Goal: Information Seeking & Learning: Learn about a topic

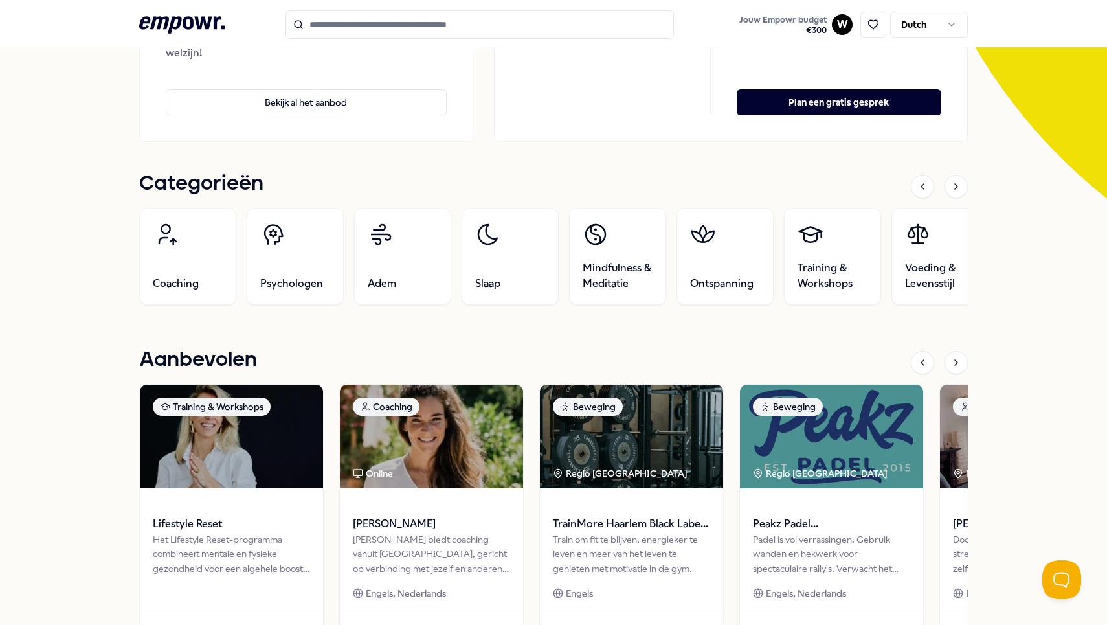
scroll to position [295, 0]
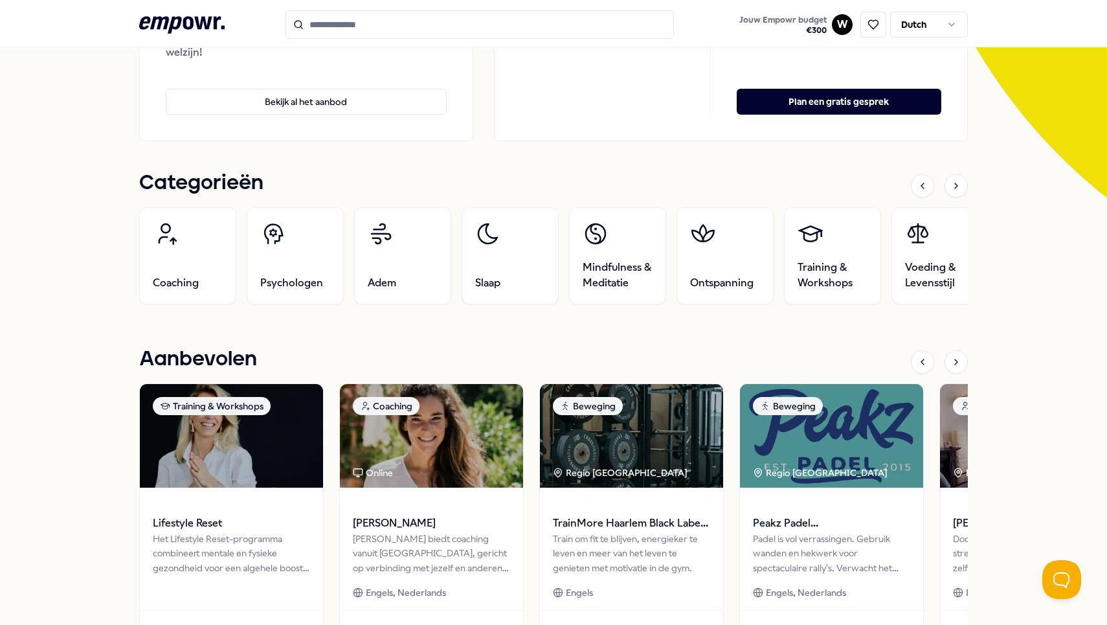
click at [471, 339] on div "Categorieën Coaching Psychologen Adem Slaap Mindfulness & Meditatie Ontspanning…" at bounding box center [553, 418] width 829 height 493
click at [961, 190] on icon at bounding box center [956, 186] width 10 height 10
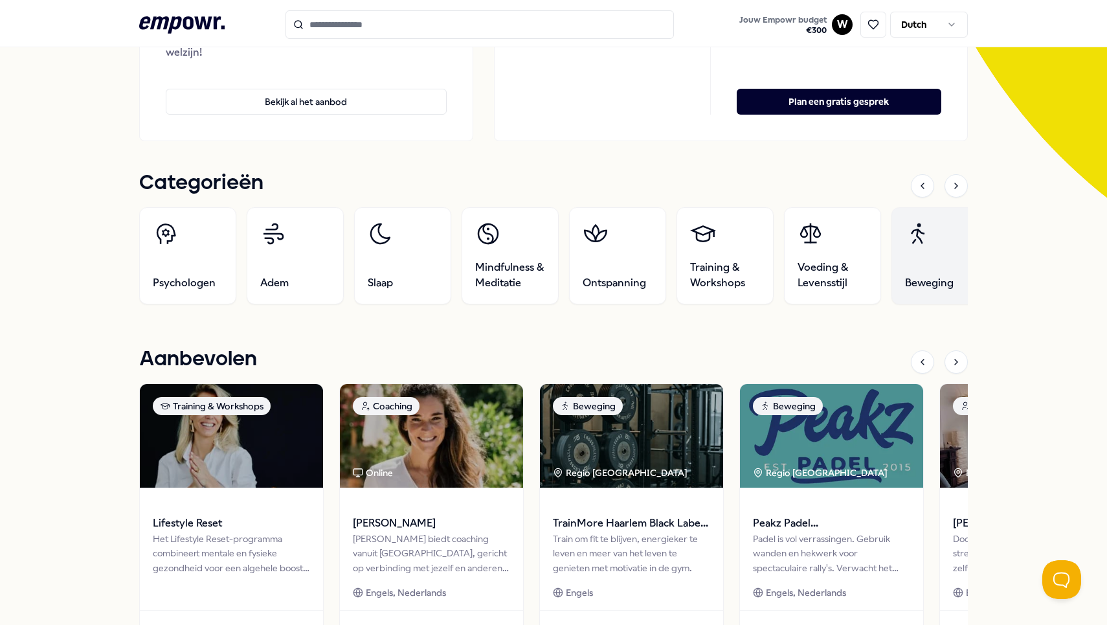
click at [923, 252] on link "Beweging" at bounding box center [940, 255] width 97 height 97
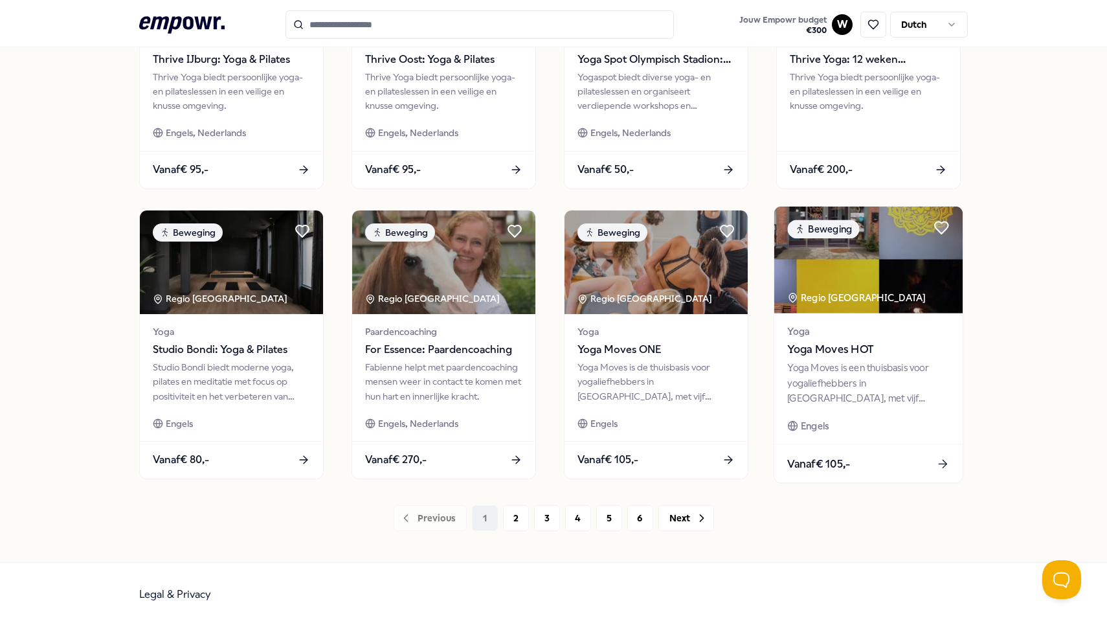
scroll to position [532, 0]
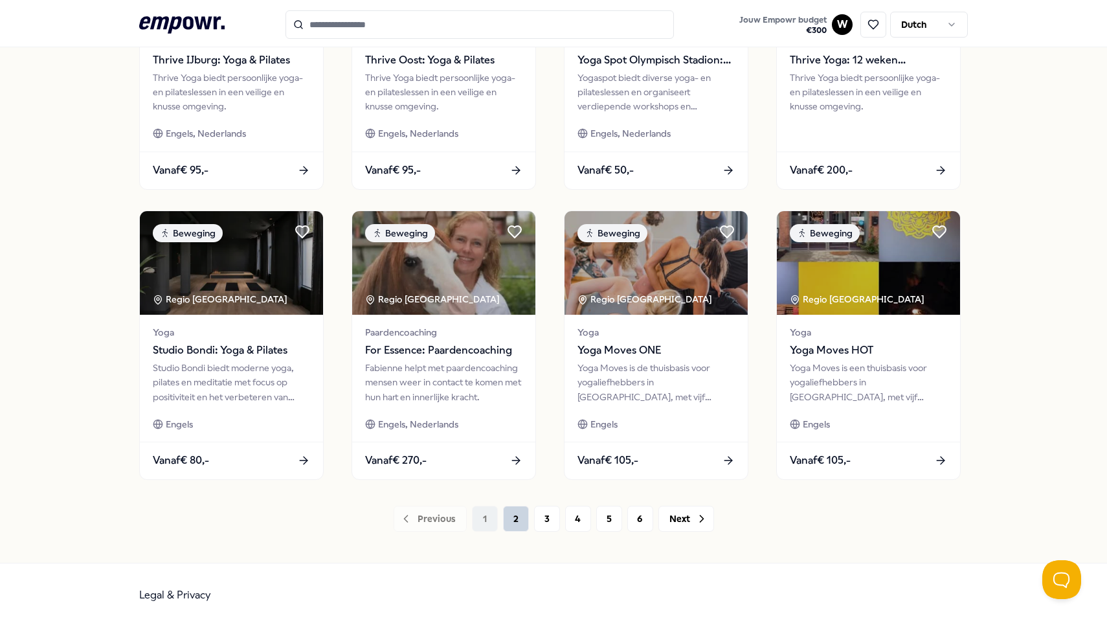
click at [510, 526] on button "2" at bounding box center [516, 519] width 26 height 26
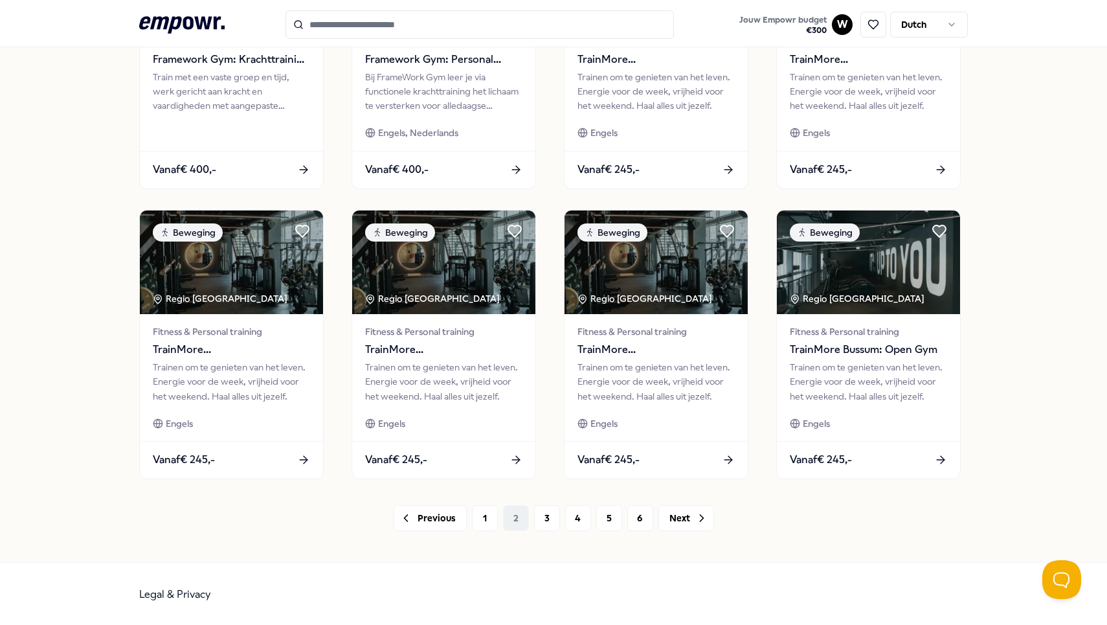
scroll to position [532, 0]
click at [536, 514] on button "3" at bounding box center [547, 519] width 26 height 26
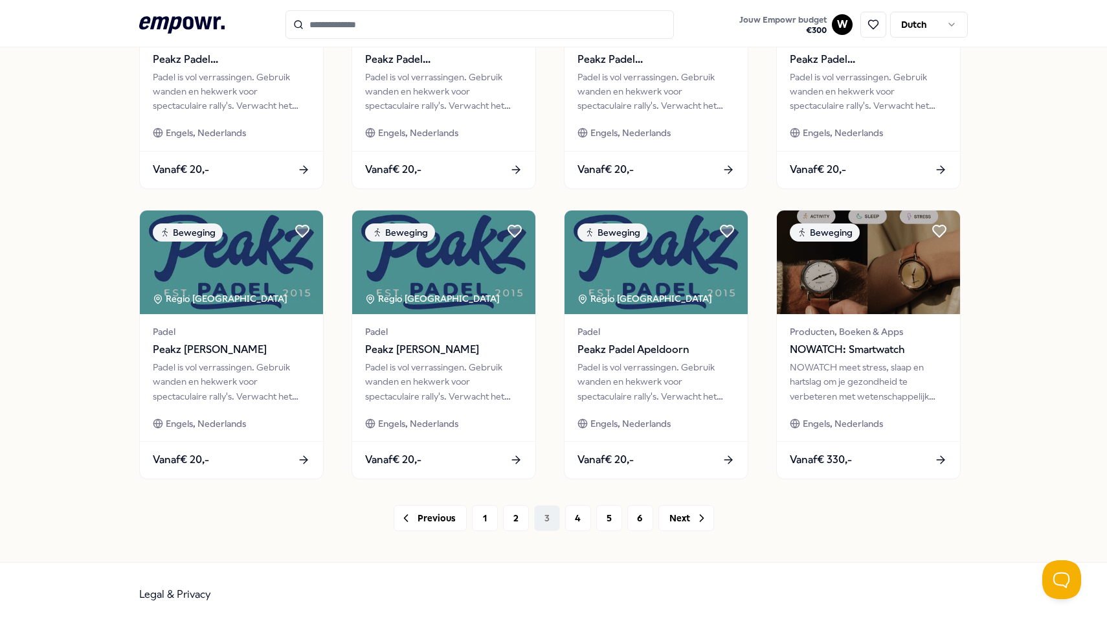
scroll to position [532, 0]
click at [573, 513] on button "4" at bounding box center [578, 519] width 26 height 26
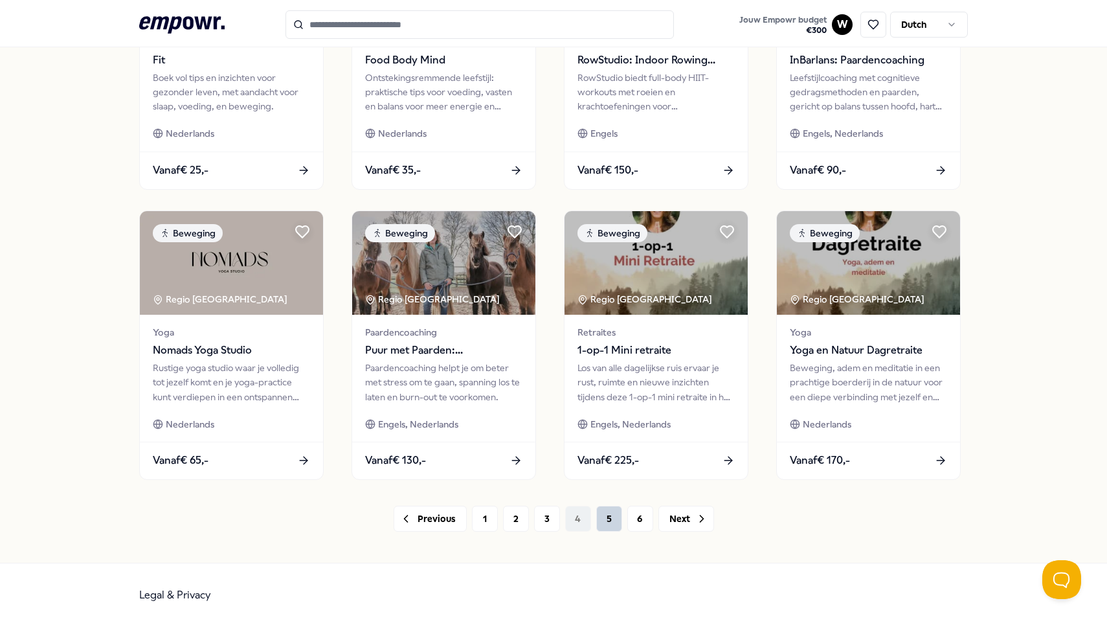
click at [600, 513] on button "5" at bounding box center [609, 519] width 26 height 26
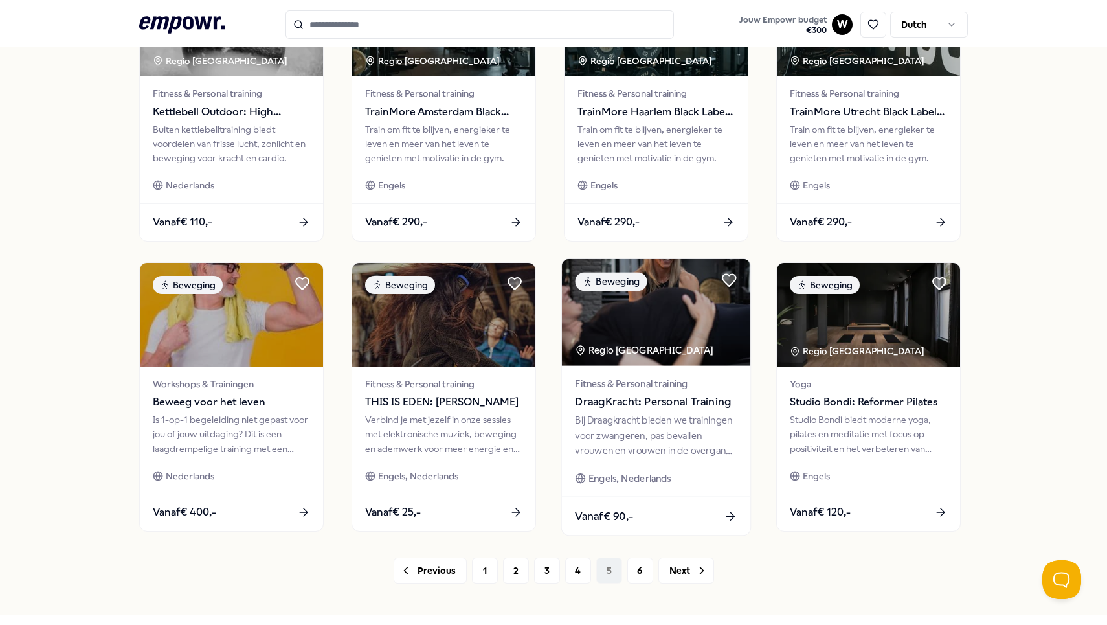
scroll to position [481, 0]
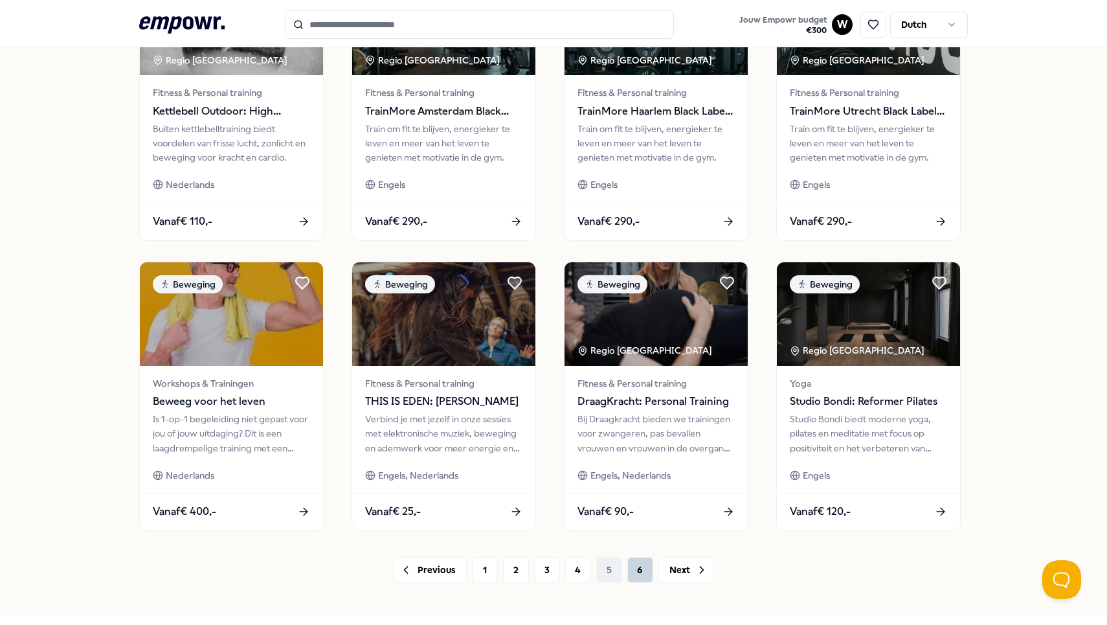
click at [640, 557] on button "6" at bounding box center [641, 570] width 26 height 26
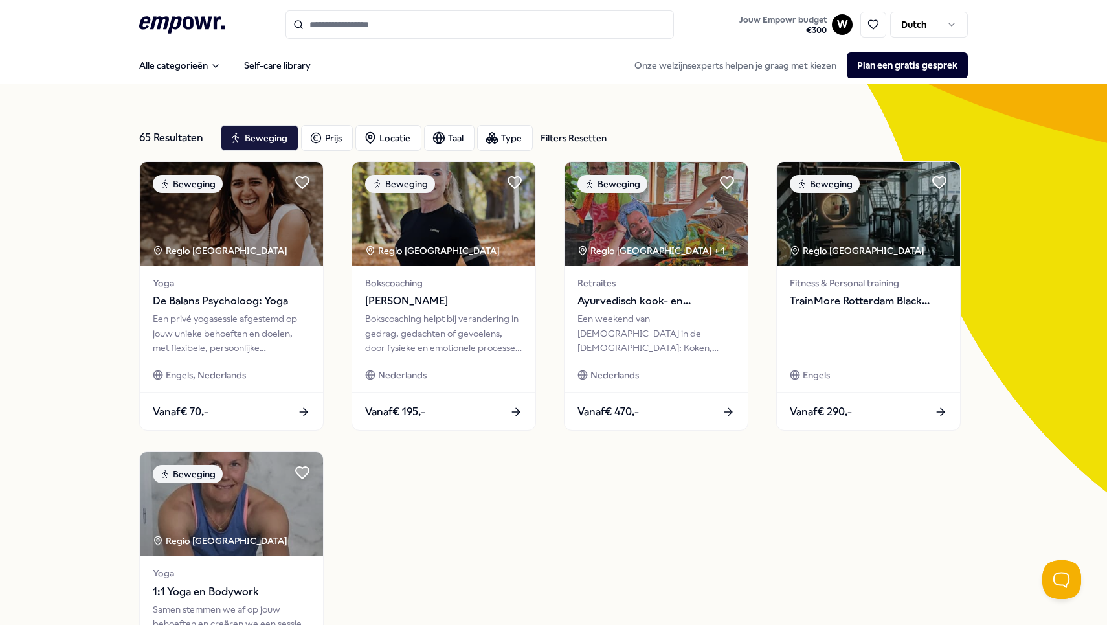
click at [349, 16] on input "Search for products, categories or subcategories" at bounding box center [480, 24] width 389 height 28
click at [343, 133] on div "Prijs" at bounding box center [327, 138] width 52 height 26
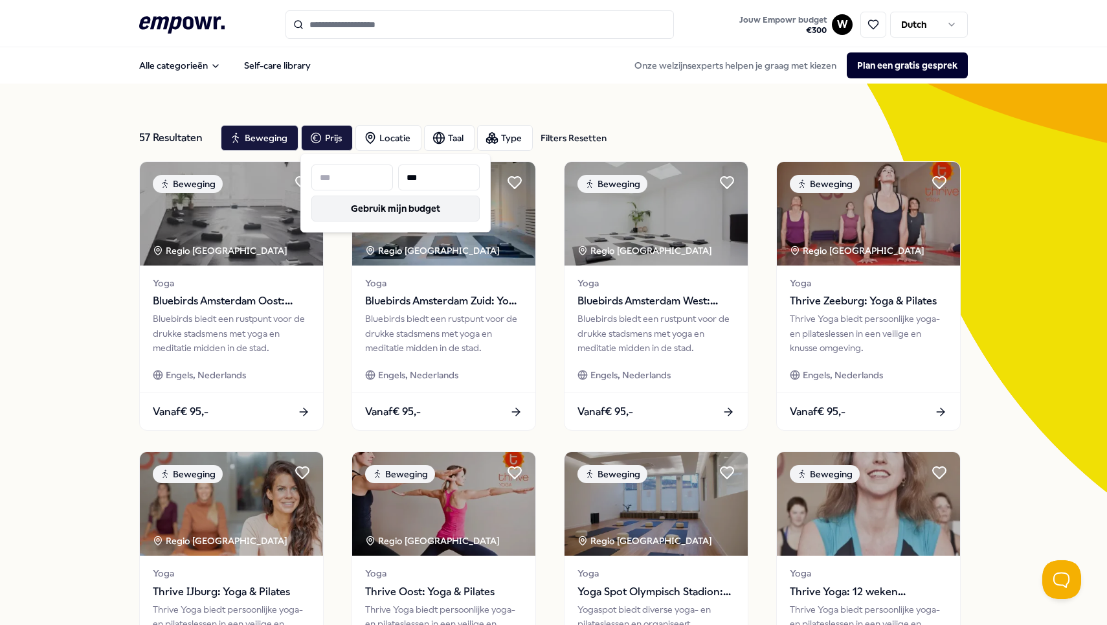
type input "***"
click at [352, 202] on button "Gebruik mijn budget" at bounding box center [395, 209] width 168 height 26
click at [269, 137] on div "Beweging" at bounding box center [260, 138] width 78 height 26
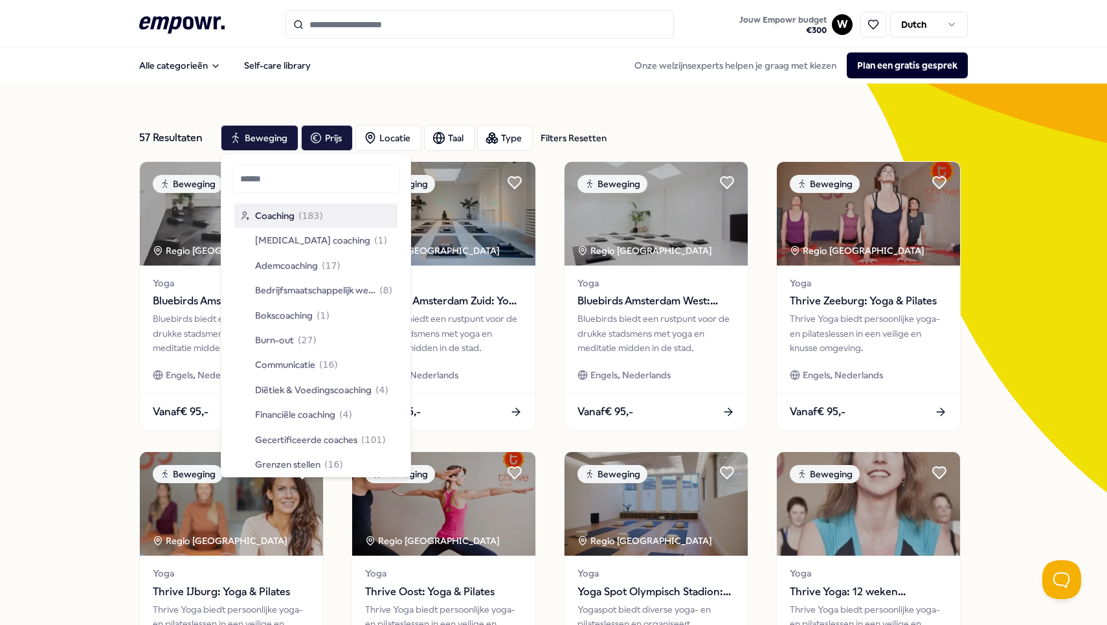
click at [564, 136] on div "Filters Resetten" at bounding box center [574, 138] width 66 height 14
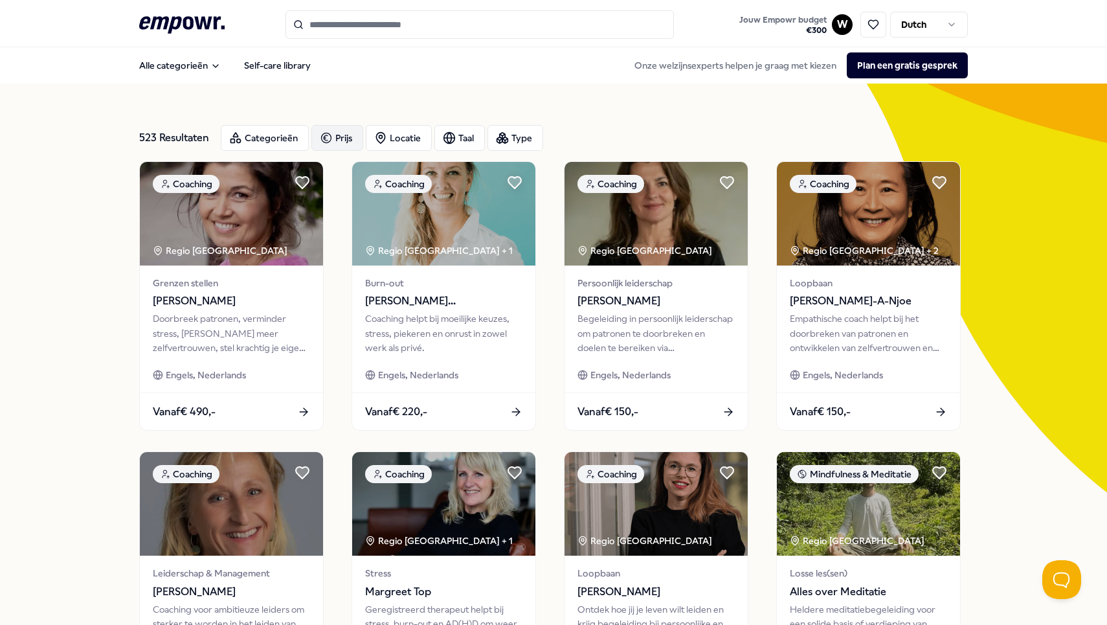
click at [337, 131] on div "Prijs" at bounding box center [337, 138] width 52 height 26
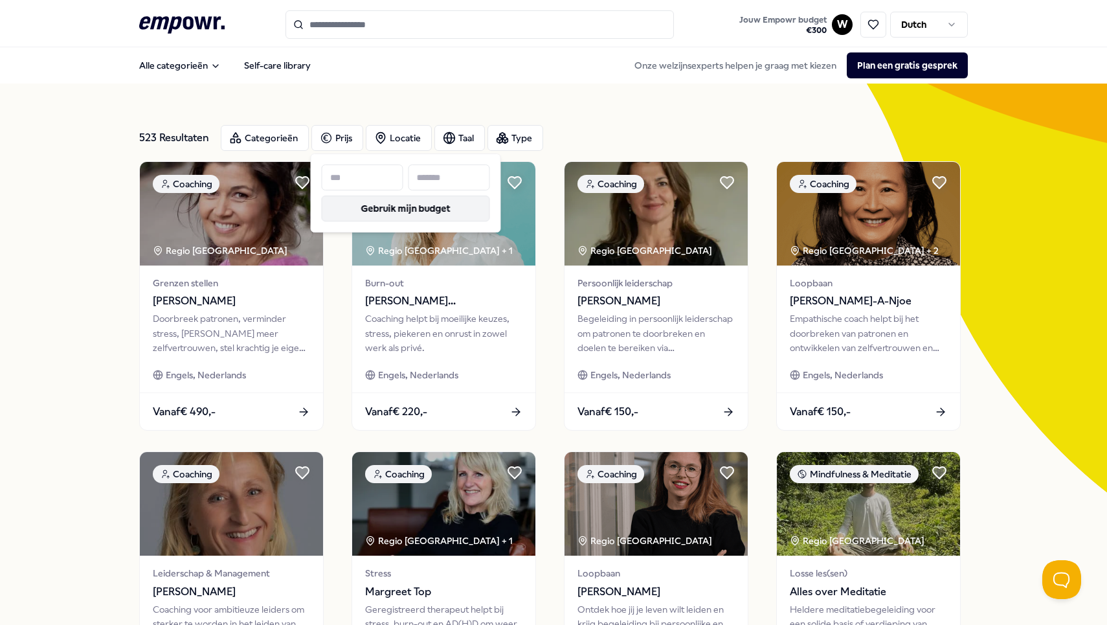
click at [438, 204] on button "Gebruik mijn budget" at bounding box center [406, 209] width 168 height 26
type input "***"
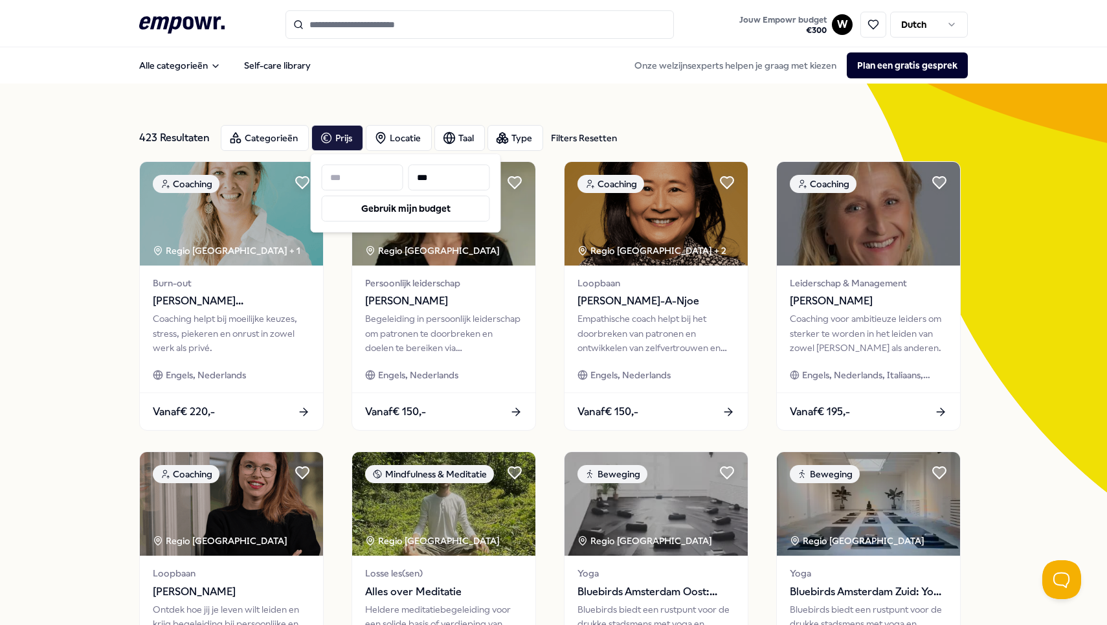
click at [107, 225] on div "423 Resultaten Filters Resetten Categorieën Prijs Locatie Taal Type Filters Res…" at bounding box center [553, 589] width 1107 height 1011
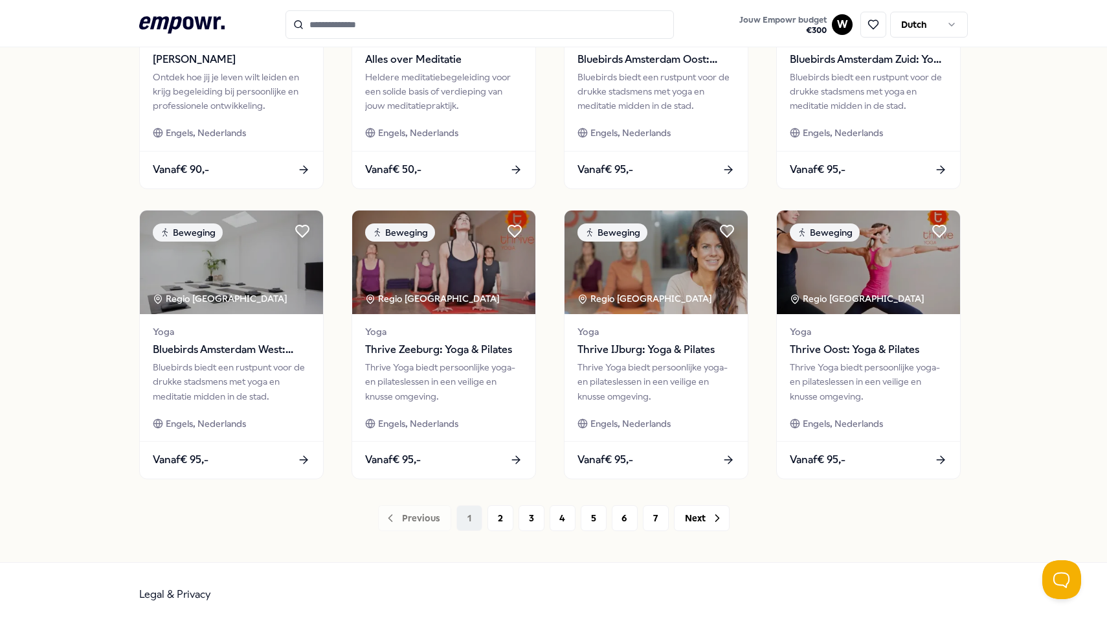
scroll to position [532, 0]
click at [504, 517] on button "2" at bounding box center [501, 519] width 26 height 26
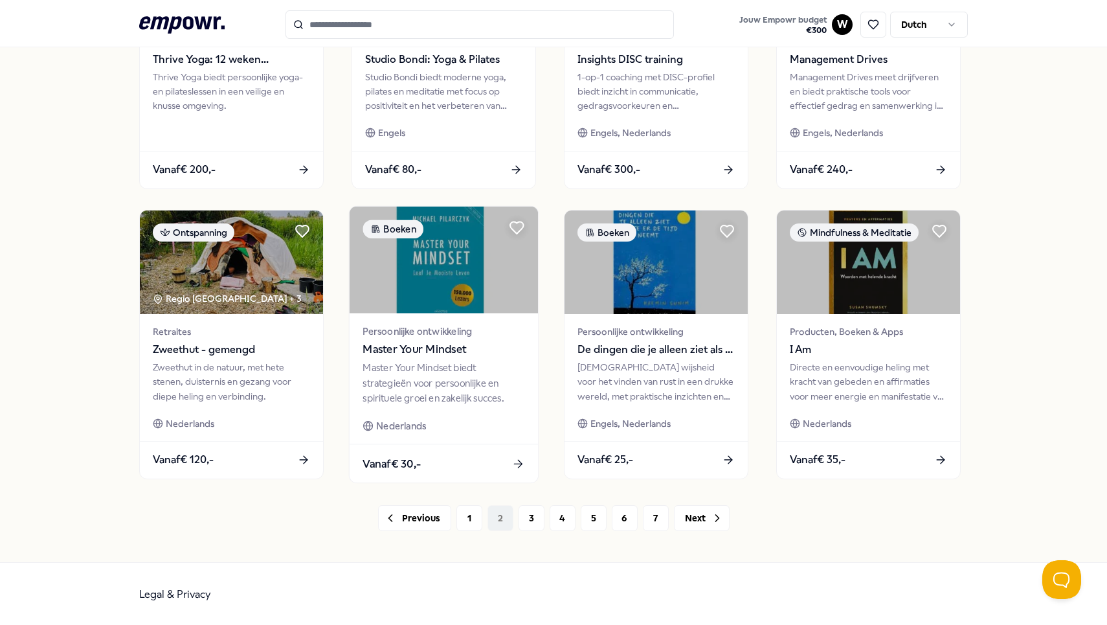
scroll to position [532, 0]
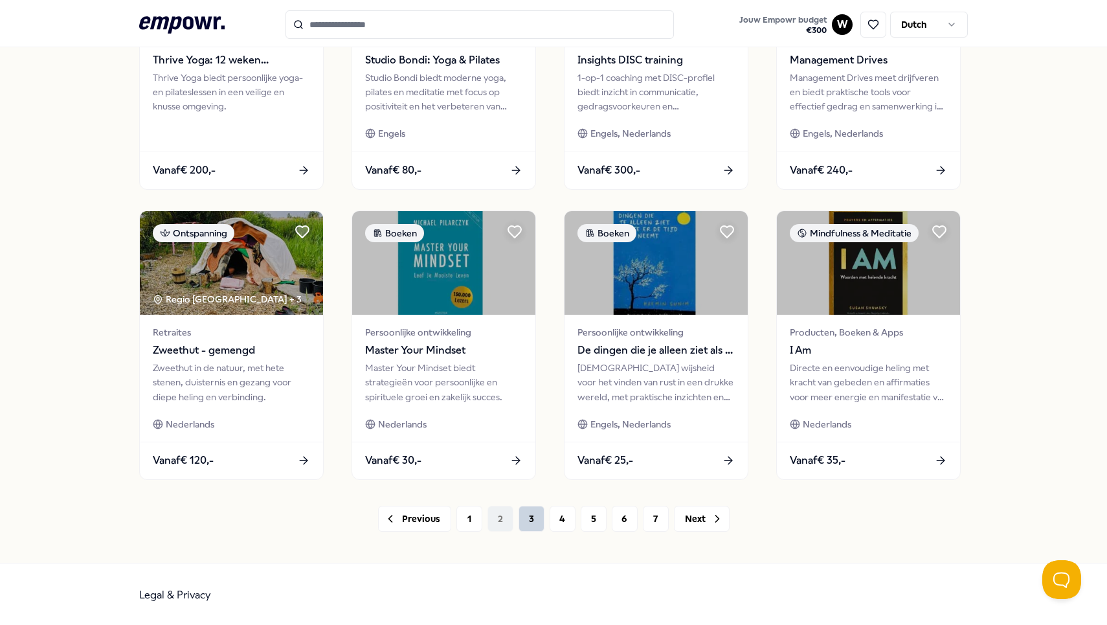
click at [522, 511] on button "3" at bounding box center [532, 519] width 26 height 26
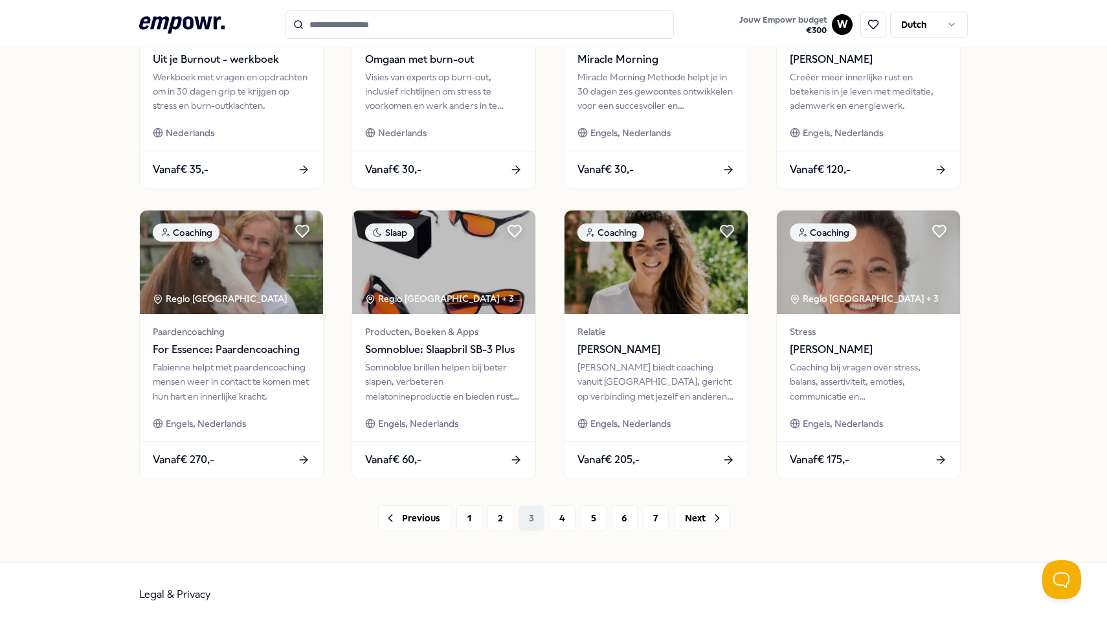
scroll to position [532, 0]
click at [561, 523] on button "4" at bounding box center [563, 519] width 26 height 26
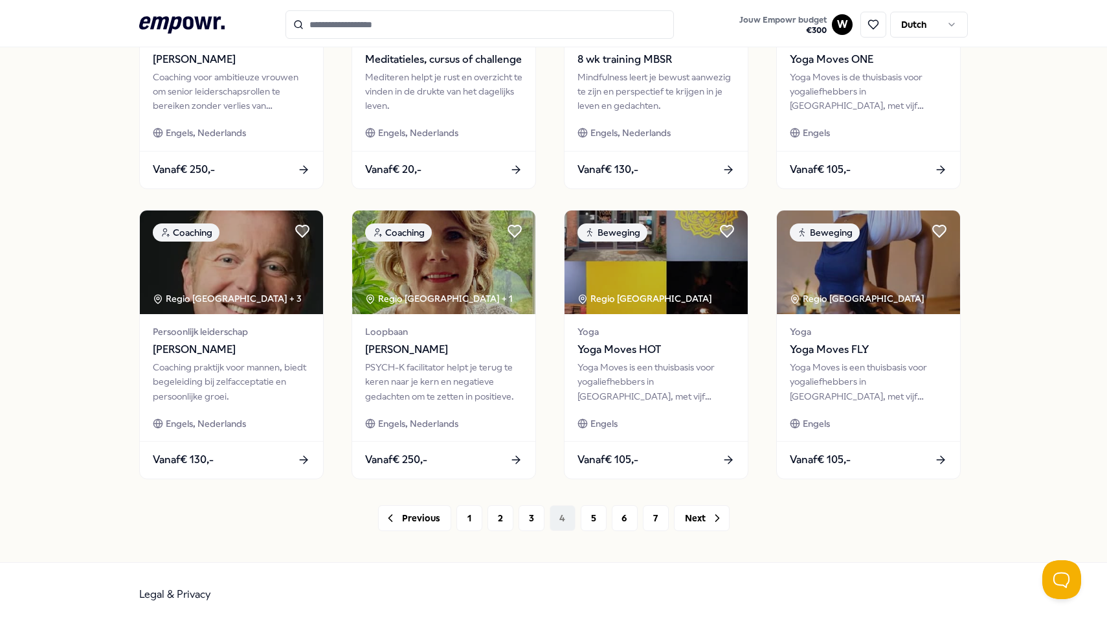
scroll to position [532, 0]
click at [593, 509] on button "5" at bounding box center [594, 519] width 26 height 26
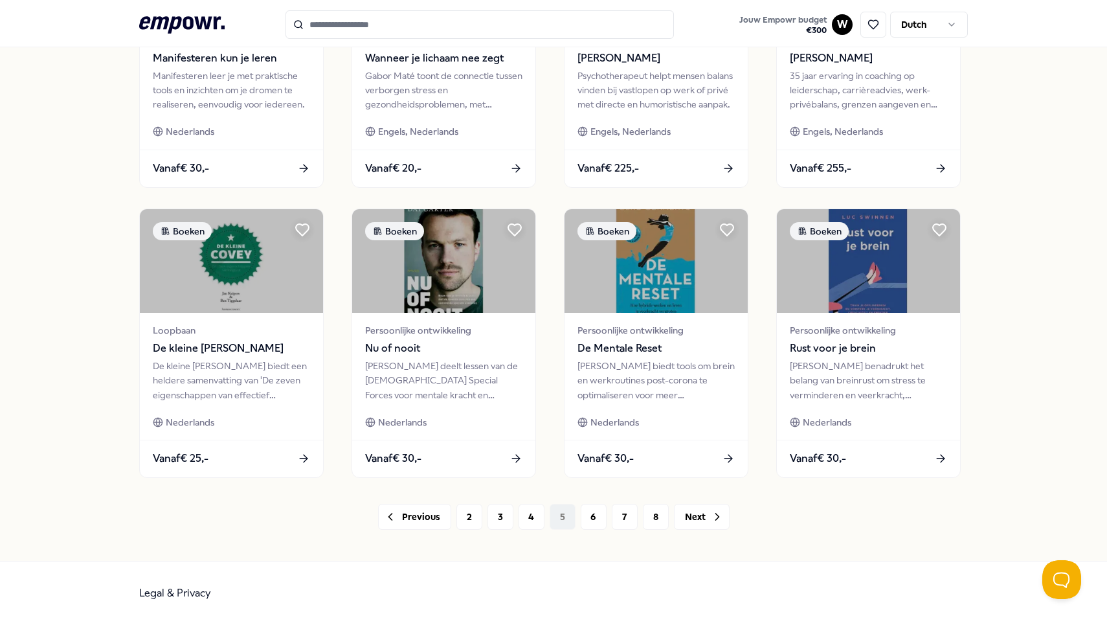
scroll to position [611, 0]
click at [589, 510] on button "6" at bounding box center [594, 517] width 26 height 26
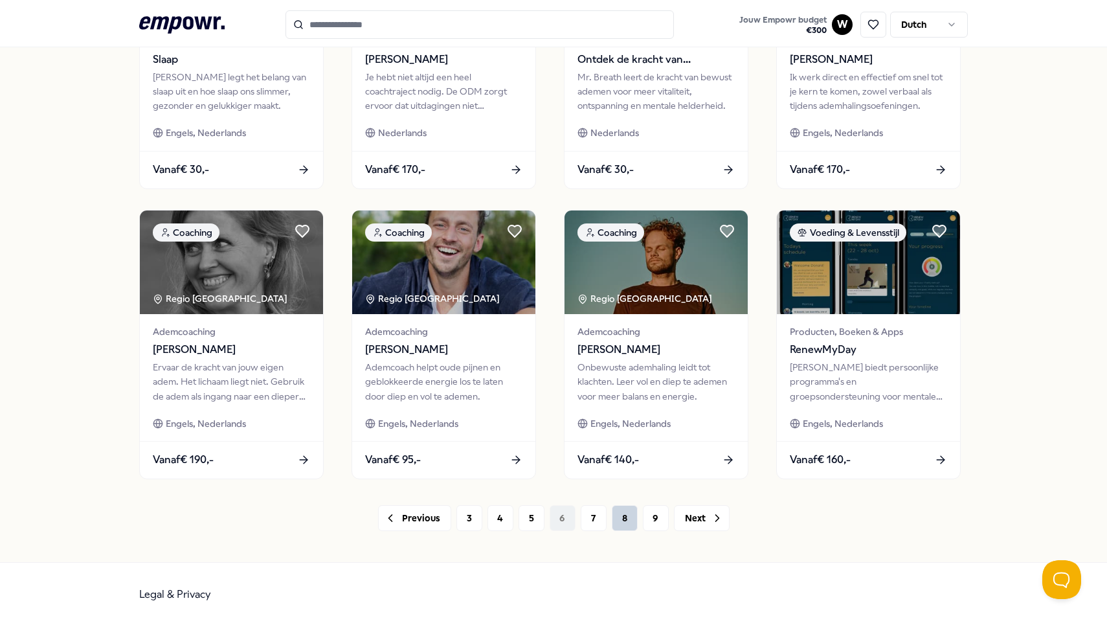
scroll to position [532, 0]
click at [591, 516] on button "7" at bounding box center [594, 519] width 26 height 26
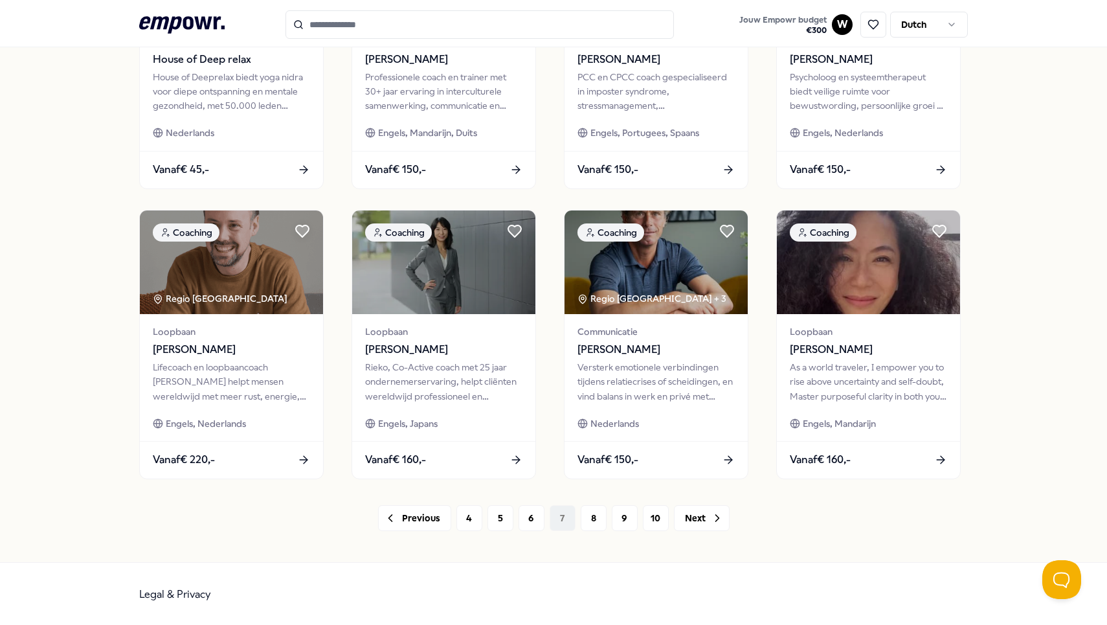
scroll to position [532, 0]
click at [598, 521] on button "8" at bounding box center [594, 519] width 26 height 26
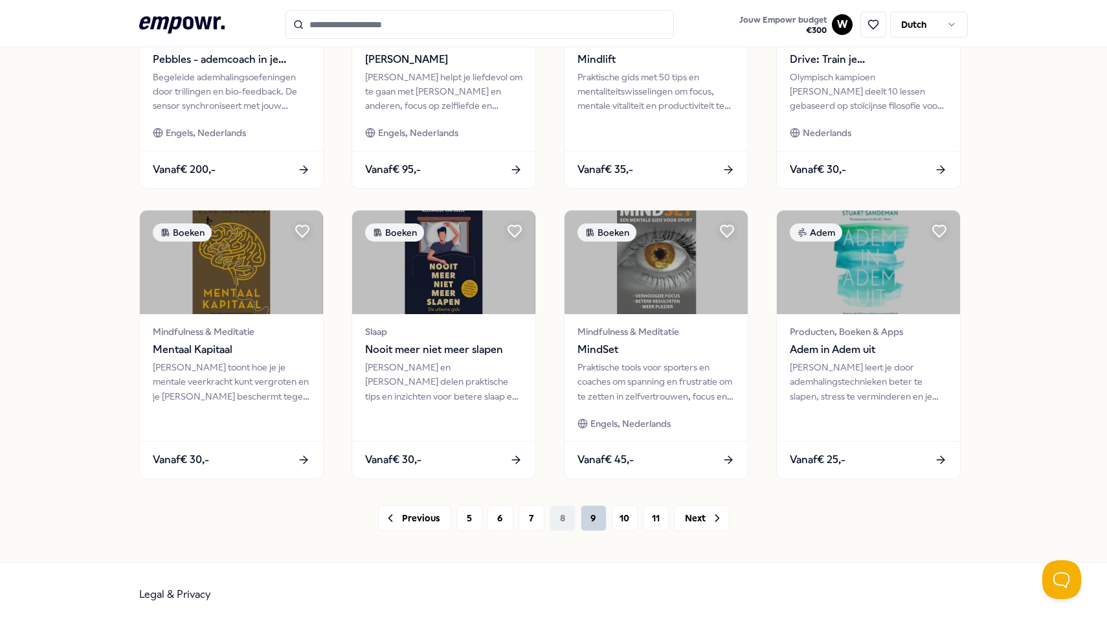
scroll to position [532, 0]
click at [588, 520] on button "9" at bounding box center [594, 519] width 26 height 26
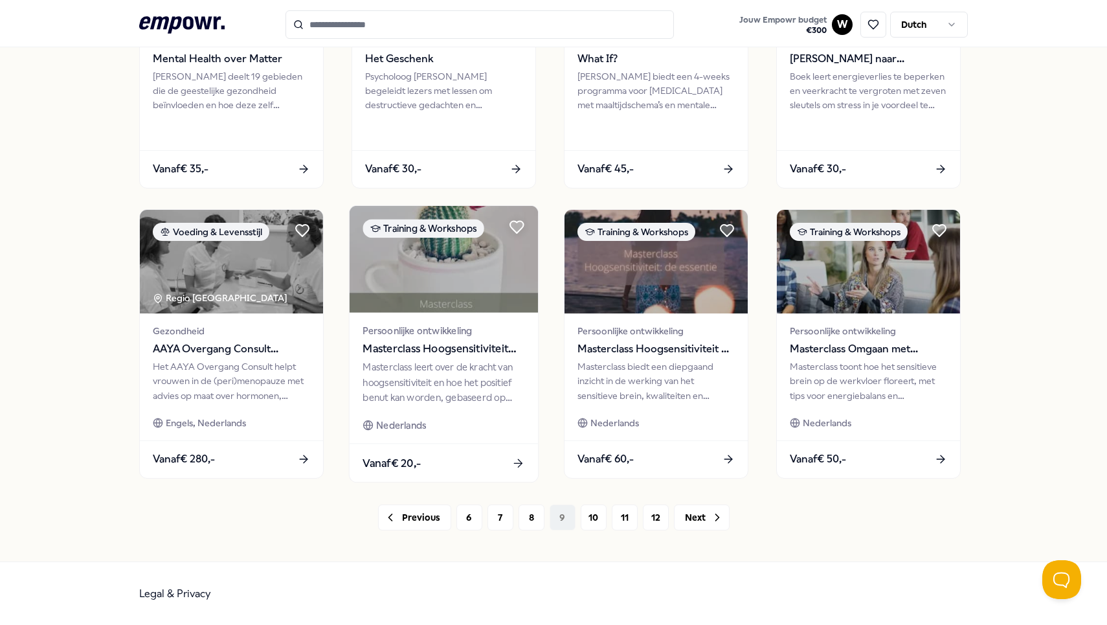
scroll to position [532, 0]
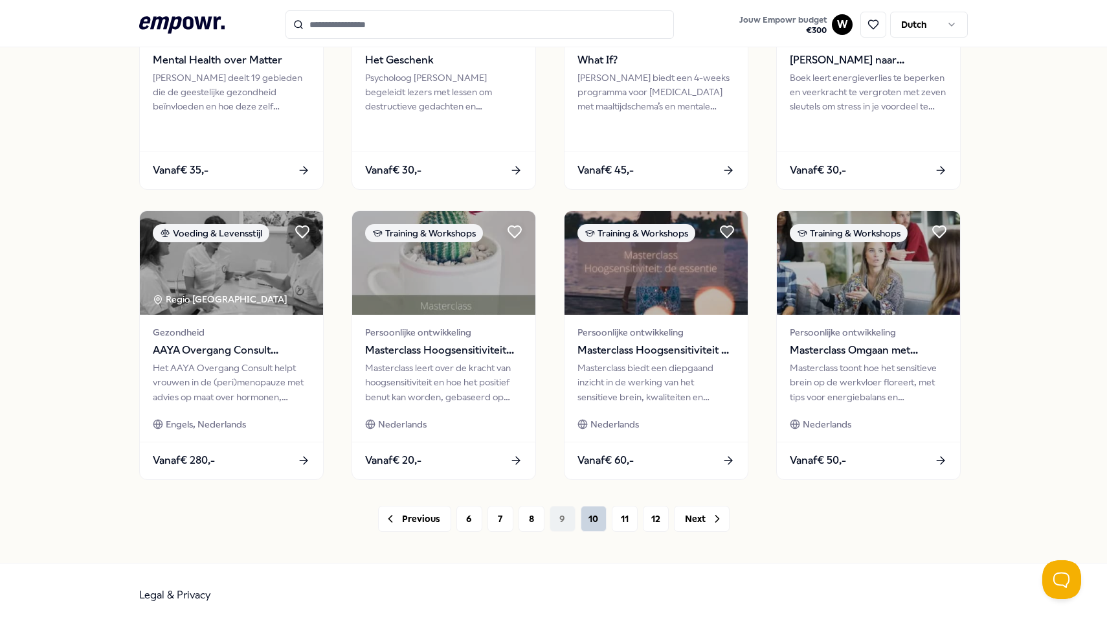
click at [590, 514] on button "10" at bounding box center [594, 519] width 26 height 26
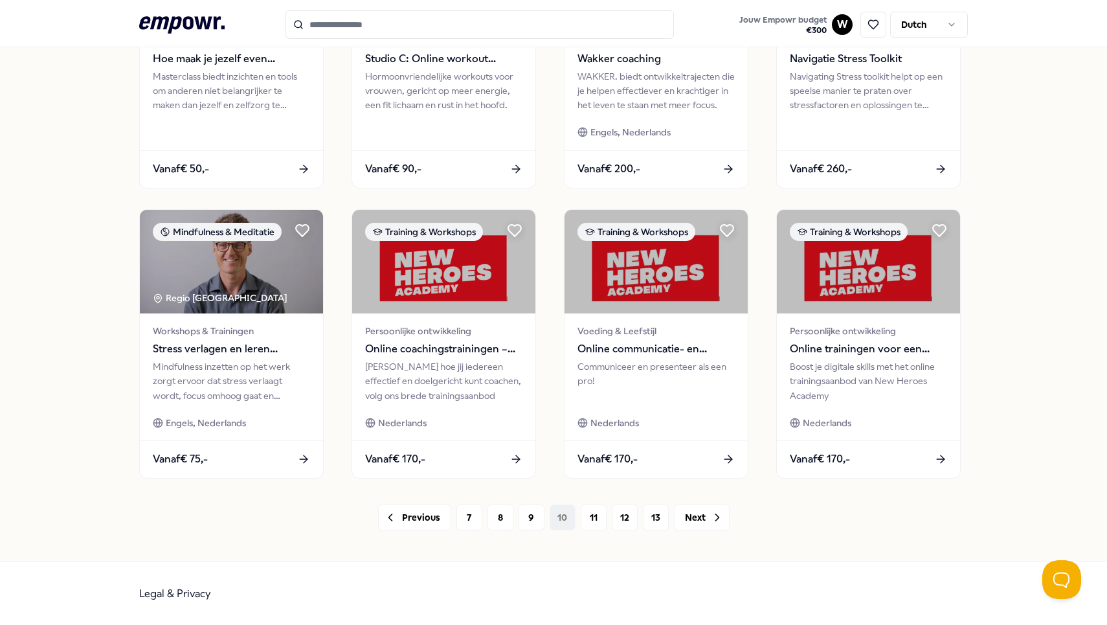
scroll to position [532, 0]
